Goal: Register for event/course

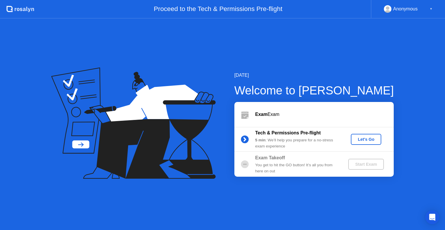
click at [369, 137] on div "Let's Go" at bounding box center [366, 139] width 26 height 5
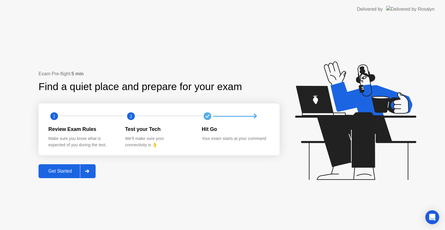
click at [59, 174] on div "Get Started" at bounding box center [60, 171] width 40 height 5
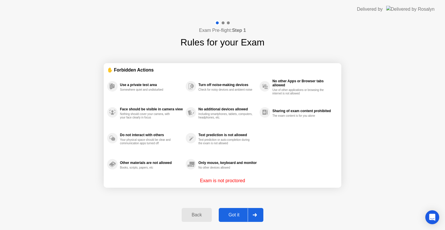
click at [237, 217] on div "Got it" at bounding box center [233, 214] width 27 height 5
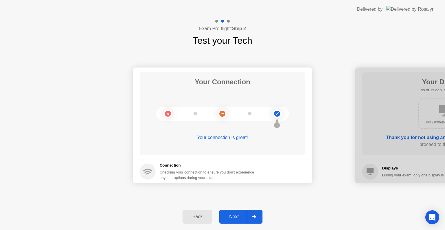
click at [233, 219] on div "Next" at bounding box center [234, 216] width 26 height 5
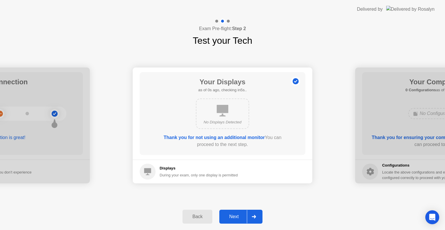
click at [233, 219] on div "Next" at bounding box center [234, 216] width 26 height 5
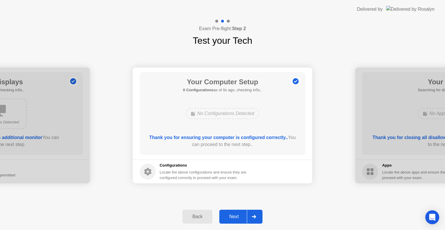
click at [233, 219] on div "Next" at bounding box center [234, 216] width 26 height 5
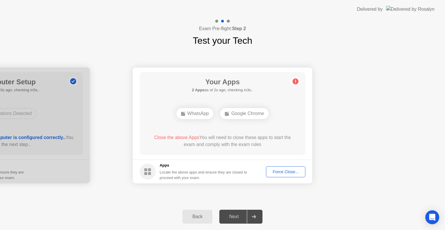
click at [269, 168] on button "Force Close..." at bounding box center [285, 171] width 39 height 11
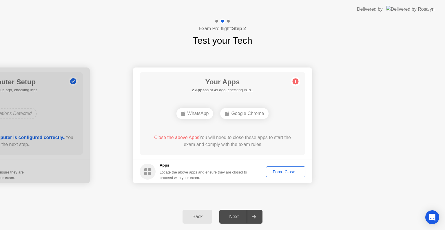
click at [237, 110] on div "Google Chrome" at bounding box center [244, 113] width 48 height 11
click at [295, 80] on icon at bounding box center [295, 81] width 1 height 3
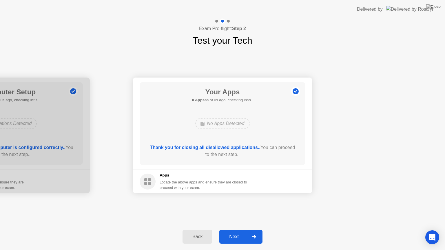
click at [283, 177] on footer "Apps Locate the above apps and ensure they are closed to proceed with your exam." at bounding box center [223, 182] width 180 height 24
click at [237, 230] on button "Next" at bounding box center [240, 237] width 43 height 14
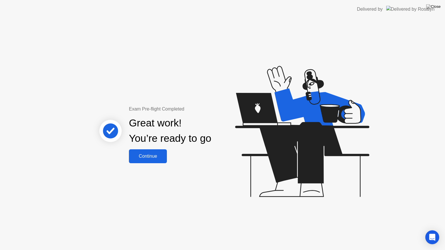
click at [160, 158] on div "Continue" at bounding box center [148, 156] width 34 height 5
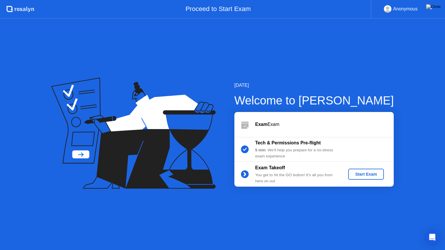
click at [353, 175] on div "Start Exam" at bounding box center [365, 174] width 31 height 5
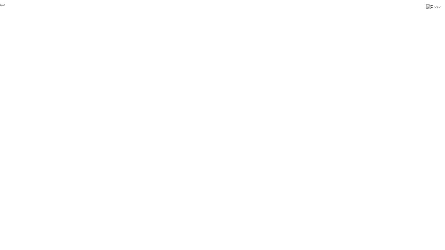
click div "End Proctoring Session"
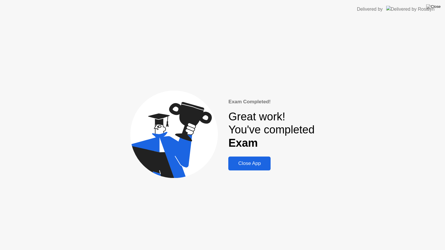
click at [245, 161] on div "Close App" at bounding box center [249, 164] width 39 height 6
